Goal: Task Accomplishment & Management: Manage account settings

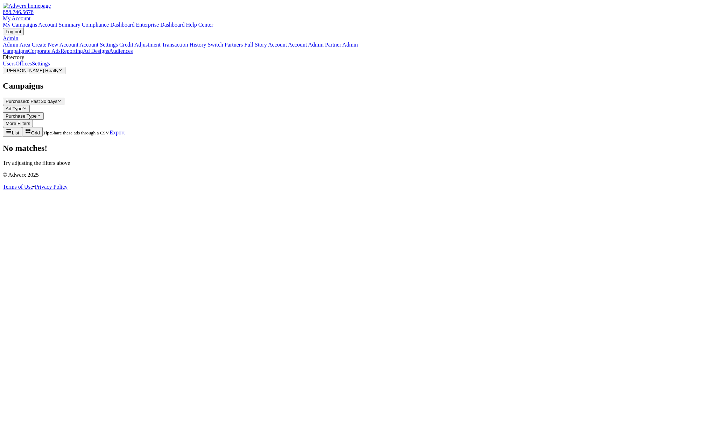
click at [54, 73] on span "[PERSON_NAME] Realty" at bounding box center [32, 70] width 53 height 5
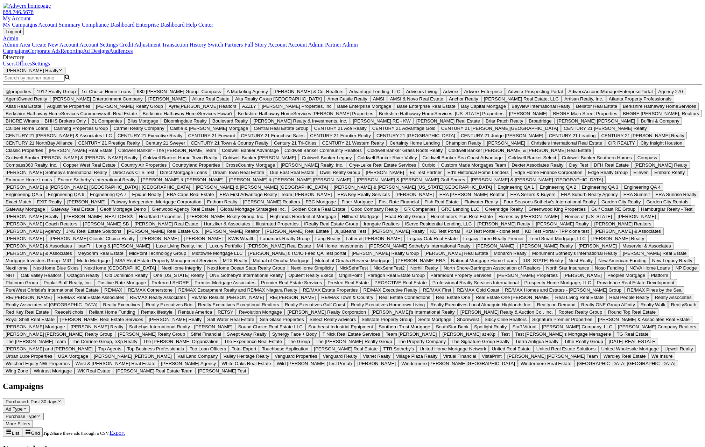
click at [39, 81] on label "Search Magnifying Glass" at bounding box center [36, 78] width 67 height 6
click at [39, 82] on input "Search Magnifying Glass" at bounding box center [34, 77] width 62 height 7
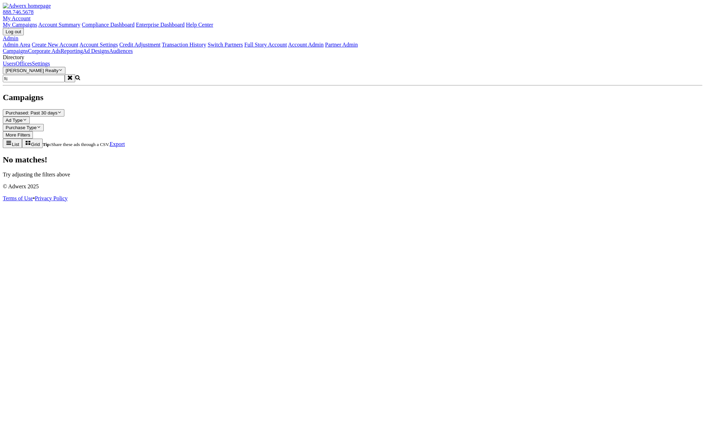
scroll to position [0, 0]
click at [46, 82] on input "fc" at bounding box center [34, 78] width 62 height 7
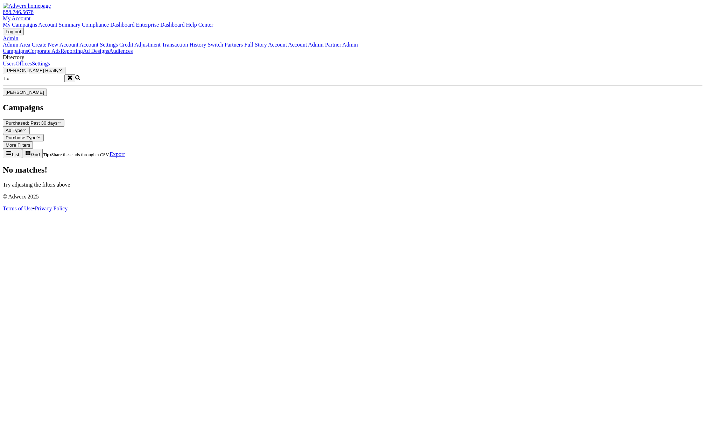
type input "f.c"
click at [44, 95] on span "F.C. Tucker Emge" at bounding box center [25, 92] width 39 height 5
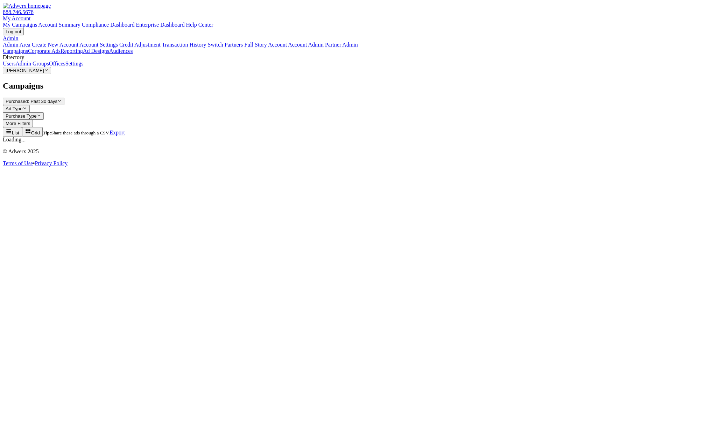
click at [49, 67] on link "Admin Groups" at bounding box center [32, 64] width 34 height 6
click at [44, 73] on span "[PERSON_NAME] Realty" at bounding box center [32, 70] width 53 height 5
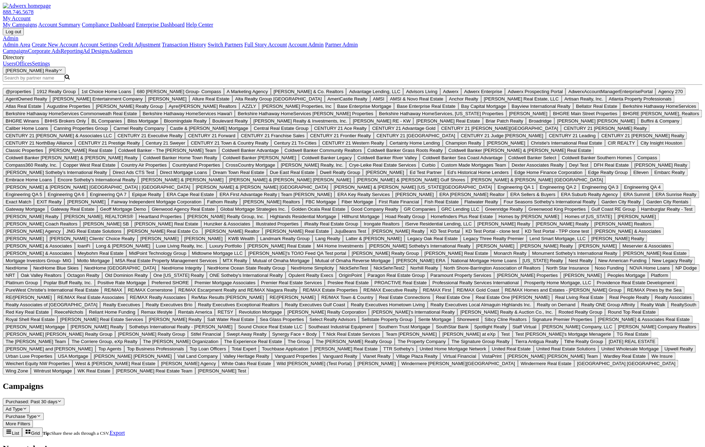
click at [43, 82] on input "Search Magnifying Glass" at bounding box center [34, 77] width 62 height 7
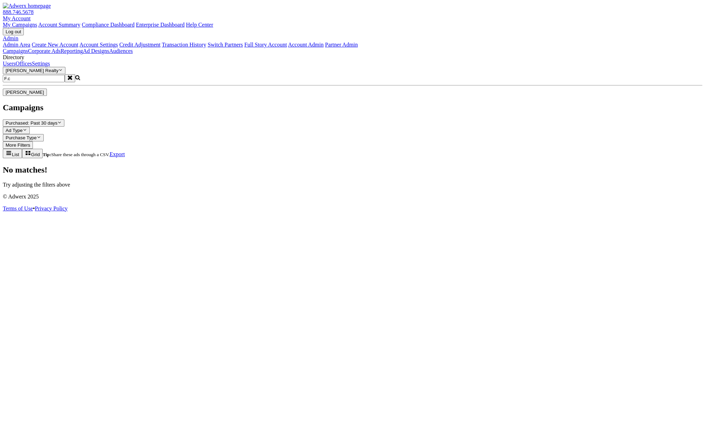
type input "F.c"
click at [44, 95] on span "F.C. Tucker Emge" at bounding box center [25, 92] width 39 height 5
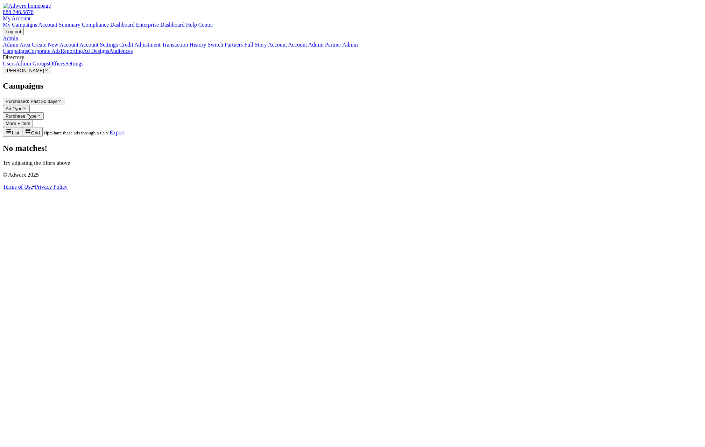
click at [35, 67] on link "Admin Groups" at bounding box center [32, 64] width 34 height 6
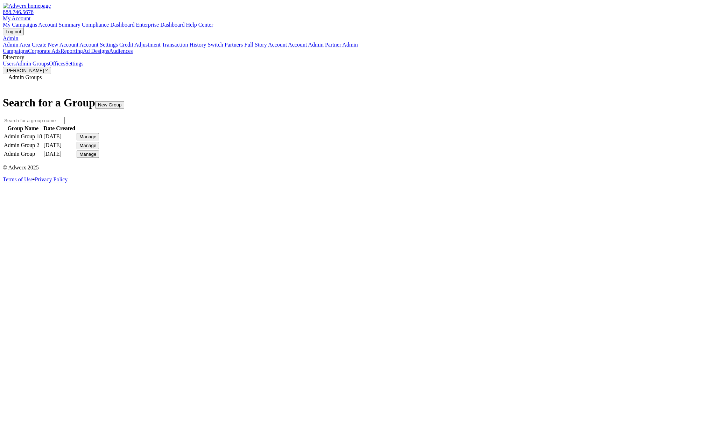
click at [99, 134] on button "Manage" at bounding box center [88, 136] width 22 height 7
click at [527, 146] on link "Edit Group" at bounding box center [514, 143] width 25 height 6
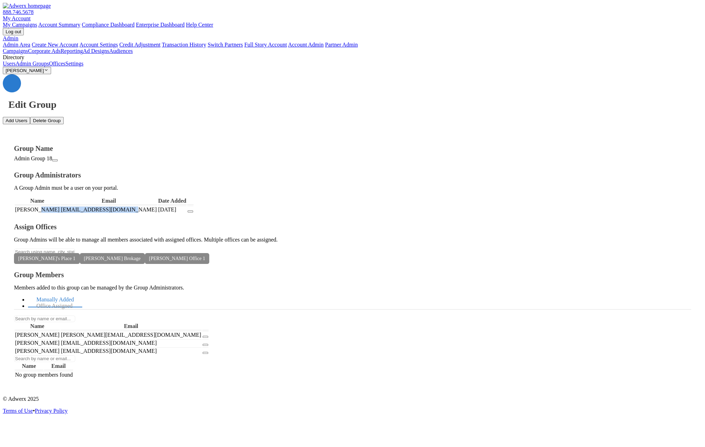
drag, startPoint x: 214, startPoint y: 161, endPoint x: 155, endPoint y: 161, distance: 58.8
click at [153, 206] on tr "Ray Ruiz groupadmin@fctucker.com 8/14/2025" at bounding box center [104, 209] width 179 height 7
copy tr "groupadmin@fctucker.com"
click at [15, 67] on link "Users" at bounding box center [9, 64] width 13 height 6
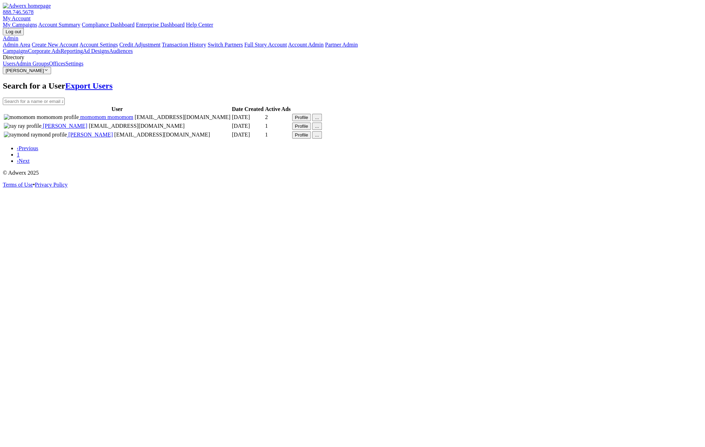
click at [49, 67] on link "Admin Groups" at bounding box center [32, 64] width 34 height 6
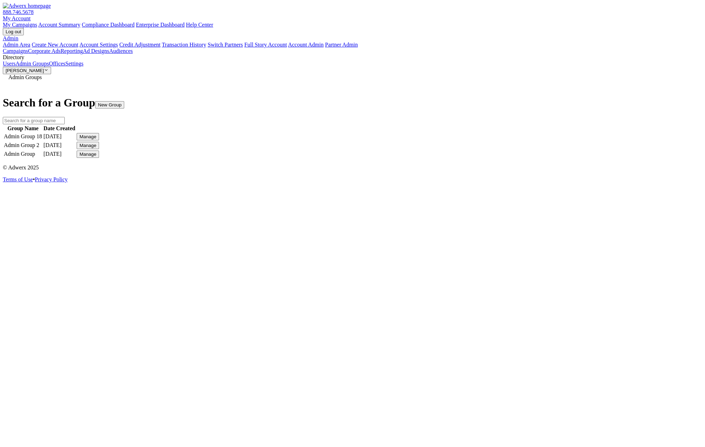
click at [96, 135] on div "Manage" at bounding box center [87, 136] width 17 height 5
click at [521, 146] on link "Edit Group" at bounding box center [514, 143] width 25 height 6
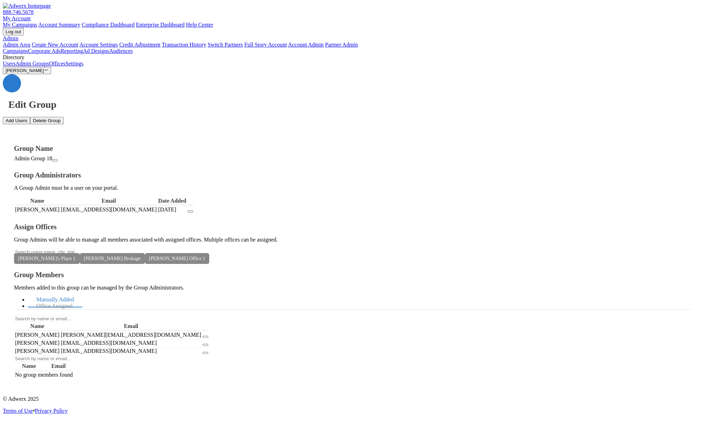
click at [15, 67] on link "Users" at bounding box center [9, 64] width 13 height 6
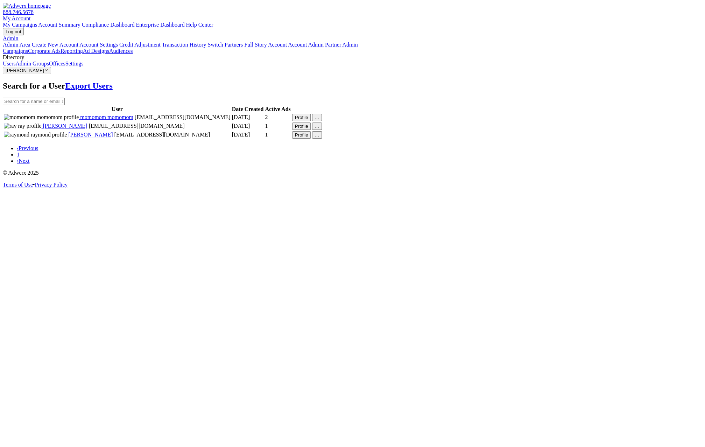
click at [88, 129] on span "[PERSON_NAME]" at bounding box center [65, 126] width 46 height 6
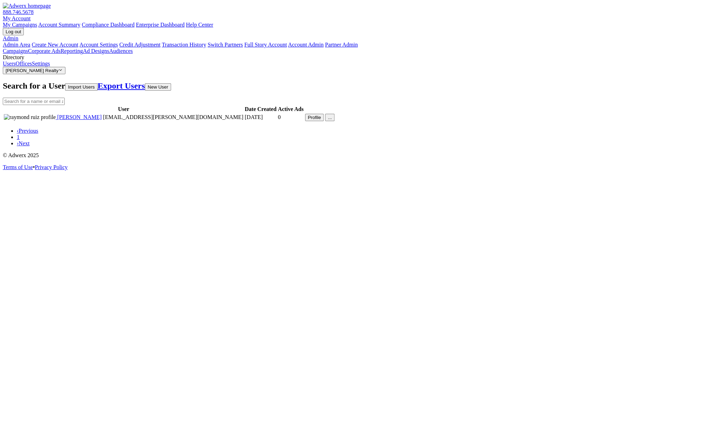
click at [65, 74] on button "[PERSON_NAME] Realty Reveal list of [PERSON_NAME] Realty" at bounding box center [34, 70] width 63 height 7
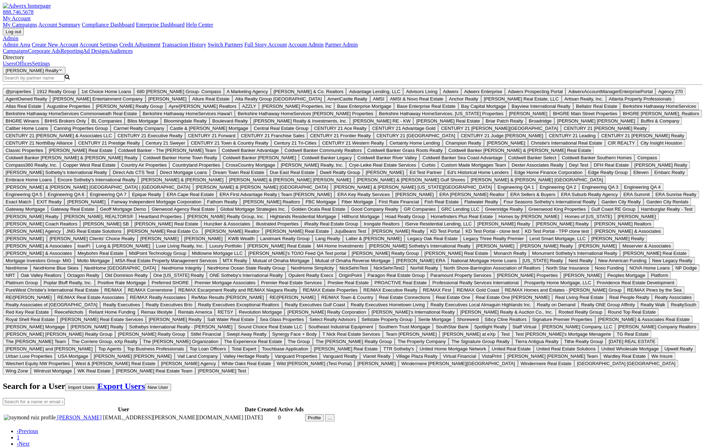
click at [56, 82] on input "Search Magnifying Glass" at bounding box center [34, 77] width 62 height 7
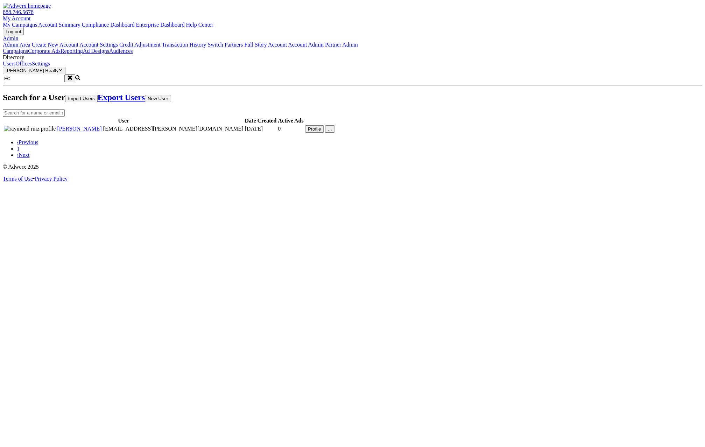
type input "F"
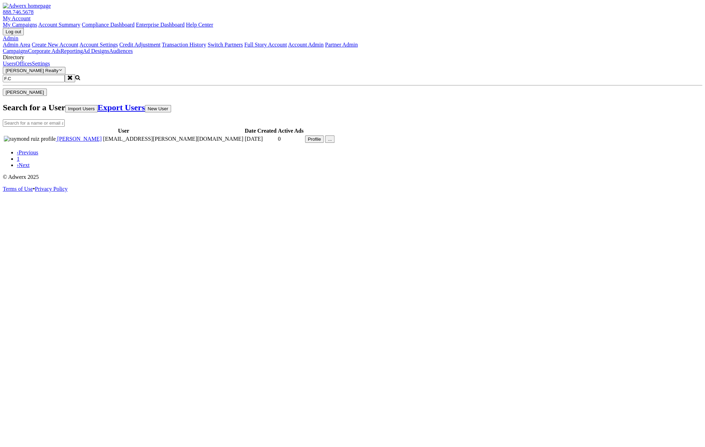
type input "F.C"
click at [44, 95] on span "F.C. Tucker Emge" at bounding box center [25, 92] width 39 height 5
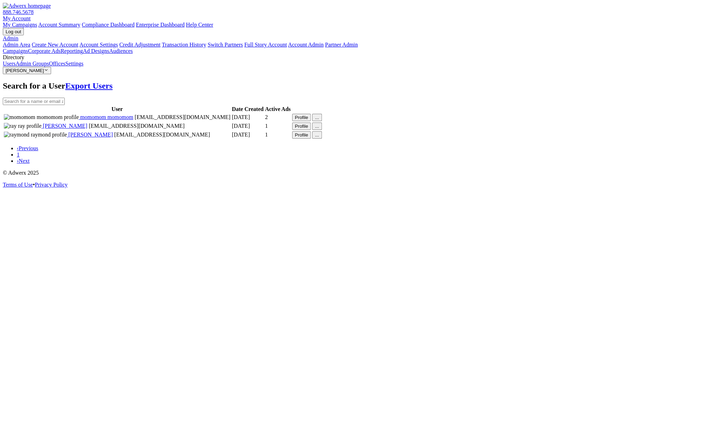
click at [113, 138] on span "raymond raymond" at bounding box center [90, 135] width 46 height 6
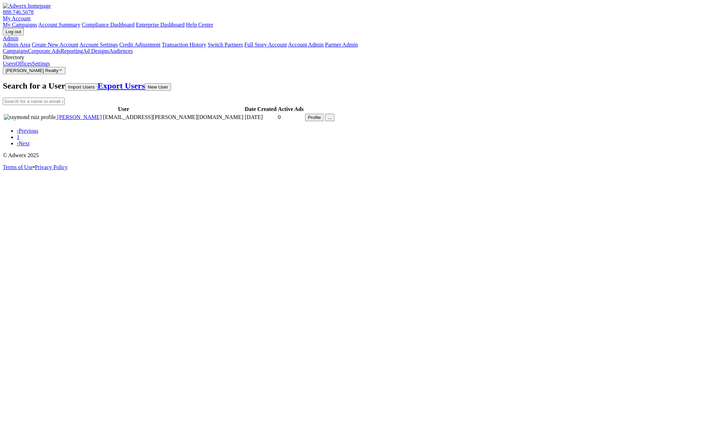
click at [102, 117] on span "raymond ruiz" at bounding box center [79, 117] width 46 height 6
click at [102, 116] on span "[PERSON_NAME]" at bounding box center [79, 117] width 46 height 6
drag, startPoint x: 189, startPoint y: 126, endPoint x: 190, endPoint y: 117, distance: 9.5
click at [190, 121] on td "raymond ruiz rruiz@ncsue.edu" at bounding box center [124, 117] width 240 height 8
click at [324, 116] on button "Profile" at bounding box center [314, 117] width 19 height 7
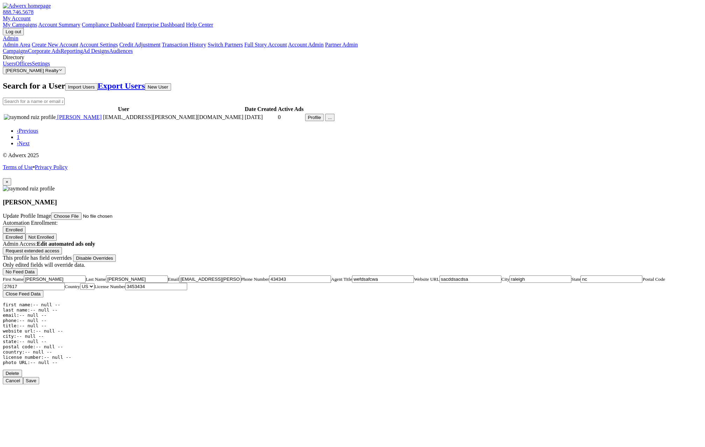
click at [11, 178] on button "×" at bounding box center [7, 181] width 8 height 7
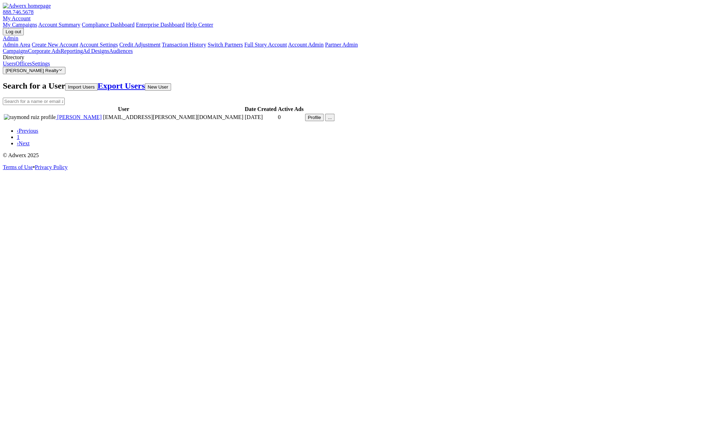
click at [102, 114] on span "[PERSON_NAME]" at bounding box center [79, 117] width 46 height 6
click at [54, 74] on button "Smith Realty Reveal list of Smith Realty" at bounding box center [34, 70] width 63 height 7
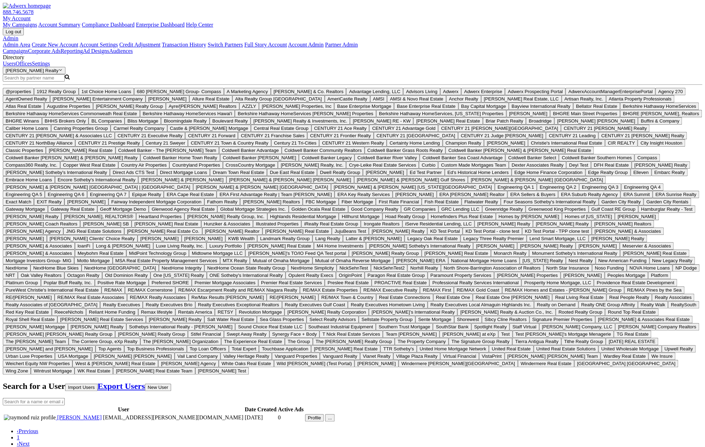
click at [45, 82] on input "Search Magnifying Glass" at bounding box center [34, 77] width 62 height 7
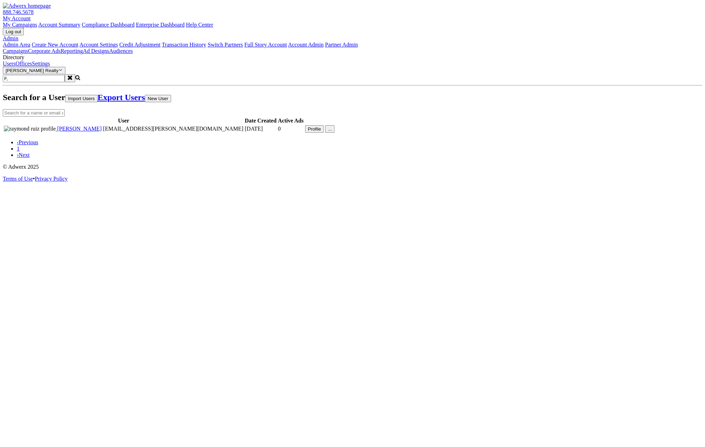
type input "F"
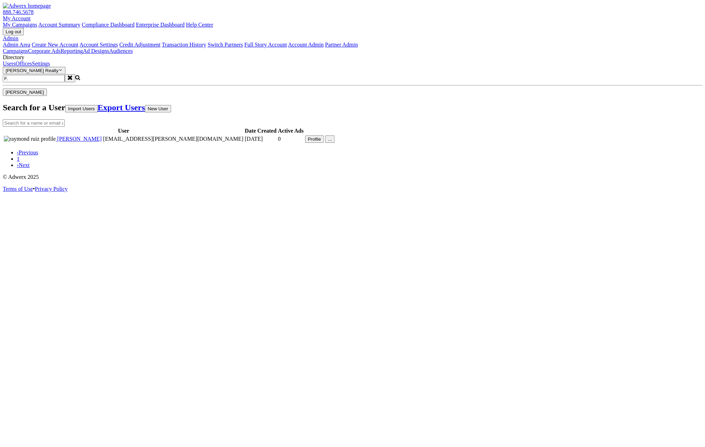
type input "F."
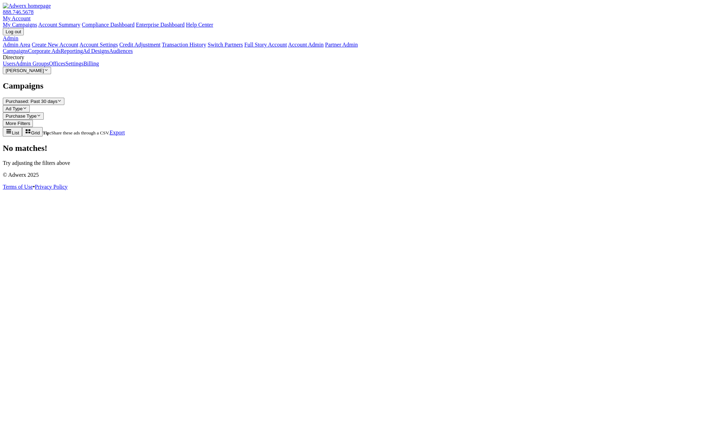
click at [15, 67] on link "Users" at bounding box center [9, 64] width 13 height 6
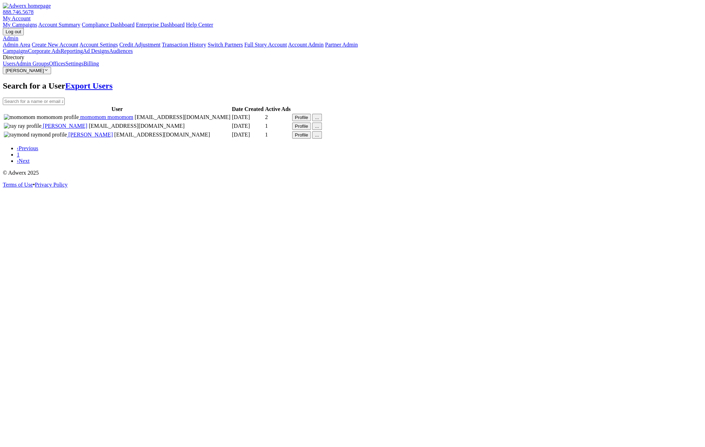
click at [131, 117] on span "momomom momomom" at bounding box center [106, 117] width 55 height 6
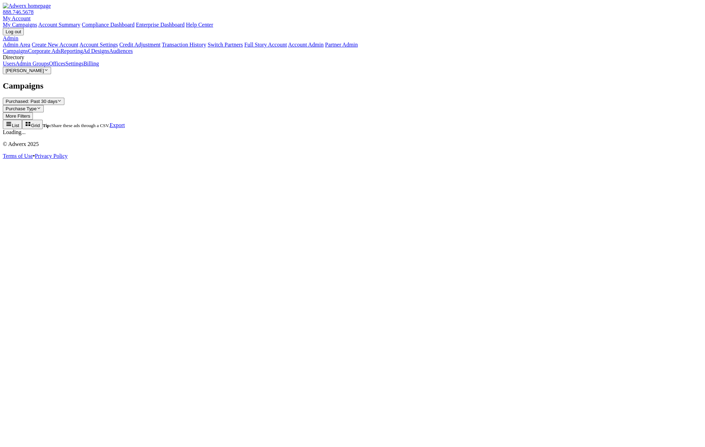
click at [49, 67] on link "Admin Groups" at bounding box center [32, 64] width 34 height 6
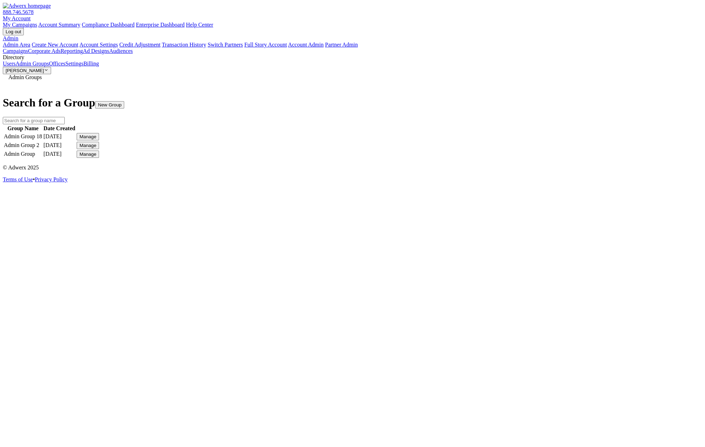
click at [15, 67] on link "Users" at bounding box center [9, 64] width 13 height 6
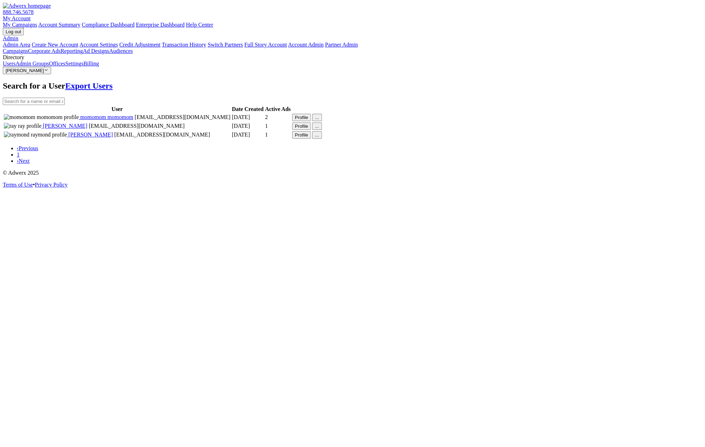
click at [88, 129] on span "[PERSON_NAME]" at bounding box center [65, 126] width 46 height 6
click at [113, 138] on span "[PERSON_NAME]" at bounding box center [90, 135] width 46 height 6
drag, startPoint x: 219, startPoint y: 165, endPoint x: 186, endPoint y: 166, distance: 32.9
click at [176, 139] on td "raymond raymond ray@raytest.com" at bounding box center [118, 135] width 228 height 8
copy span "[EMAIL_ADDRESS][DOMAIN_NAME]"
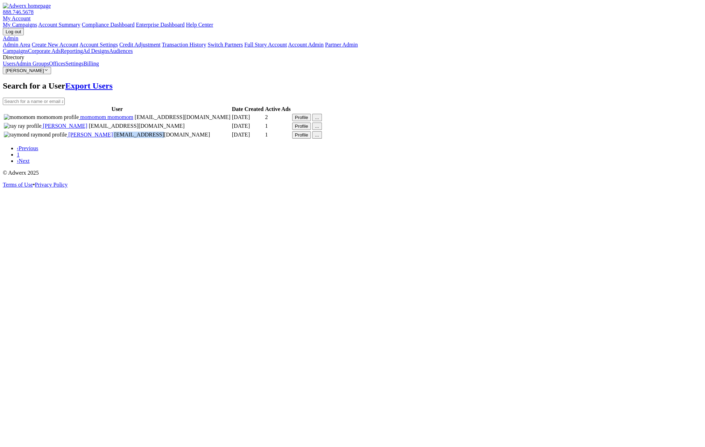
click at [36, 67] on link "Admin Groups" at bounding box center [32, 64] width 34 height 6
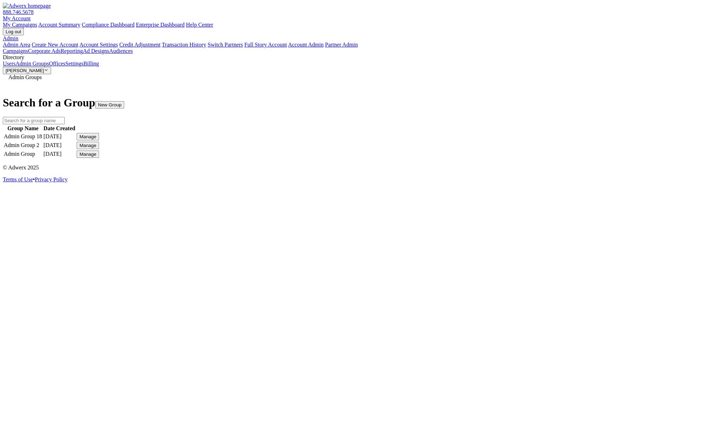
click at [96, 134] on div "Manage" at bounding box center [87, 136] width 17 height 5
click at [522, 146] on link "Edit Group" at bounding box center [514, 143] width 25 height 6
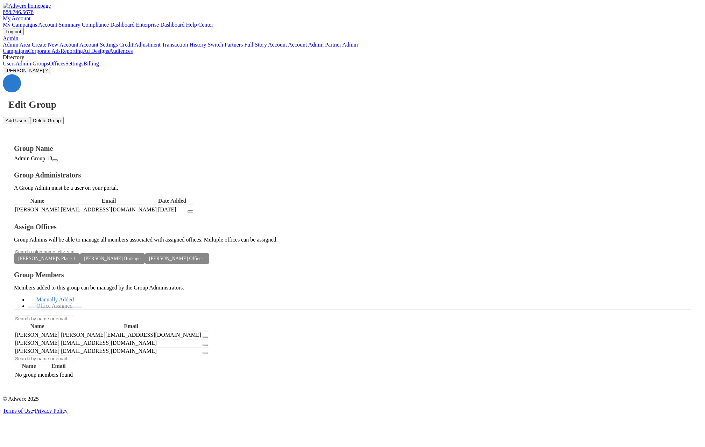
click at [208, 344] on button "button" at bounding box center [206, 345] width 6 height 2
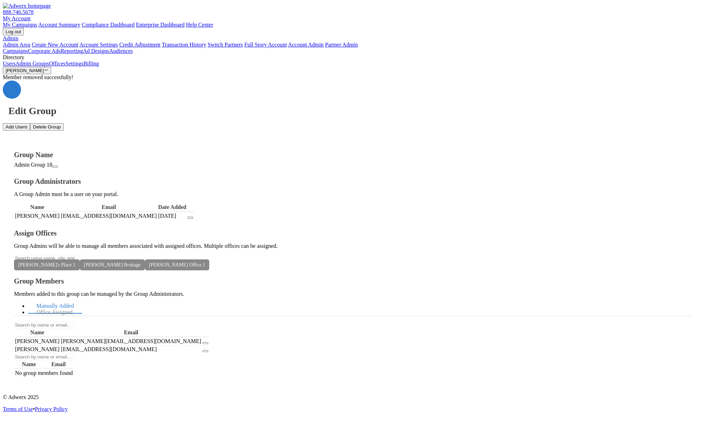
click at [30, 123] on button "Add Users" at bounding box center [16, 126] width 27 height 7
paste textarea "[EMAIL_ADDRESS][DOMAIN_NAME]"
type textarea "[EMAIL_ADDRESS][DOMAIN_NAME]"
